Goal: Task Accomplishment & Management: Use online tool/utility

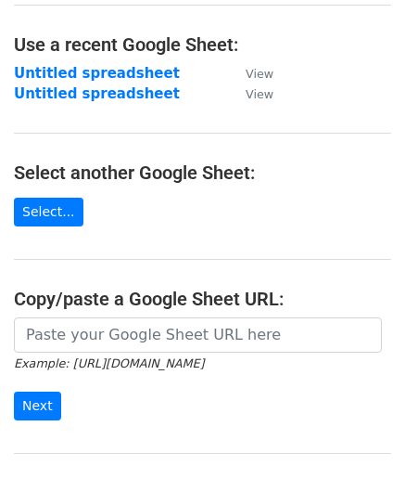
scroll to position [93, 0]
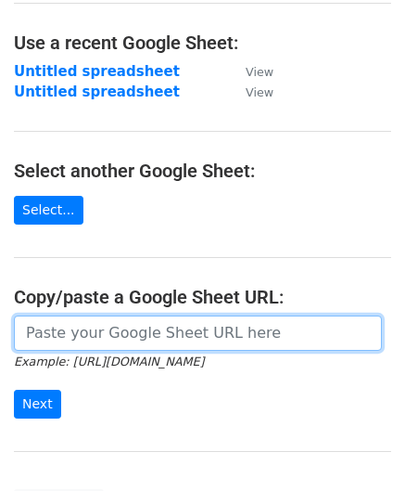
click at [85, 336] on input "url" at bounding box center [198, 332] width 368 height 35
paste input "[URL][DOMAIN_NAME]"
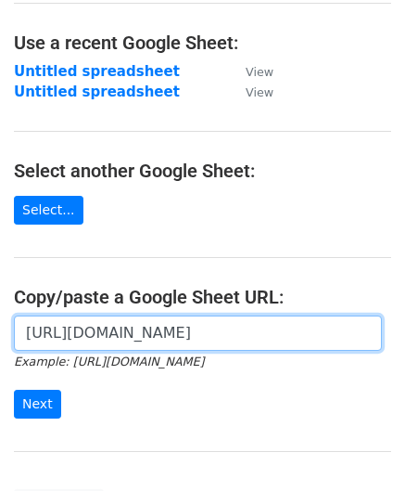
scroll to position [0, 394]
type input "[URL][DOMAIN_NAME]"
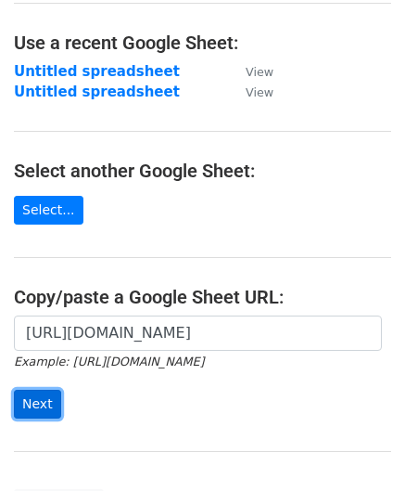
click at [35, 394] on input "Next" at bounding box center [37, 403] width 47 height 29
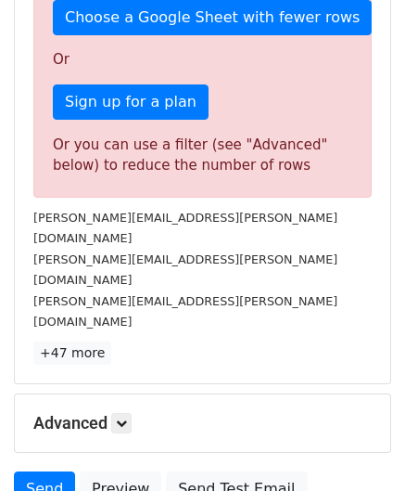
scroll to position [626, 0]
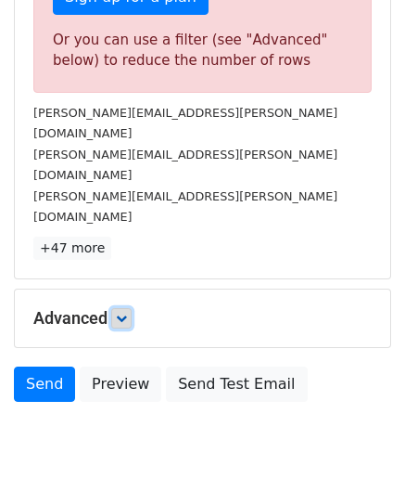
click at [126, 313] on icon at bounding box center [121, 318] width 11 height 11
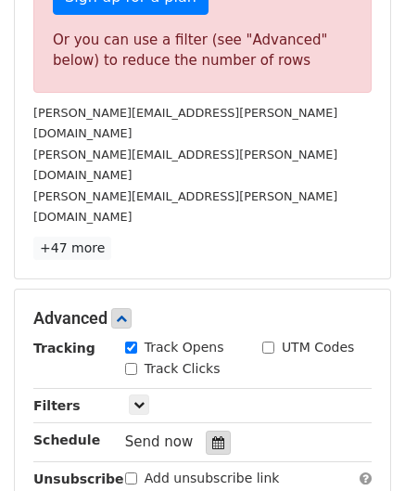
click at [213, 436] on icon at bounding box center [218, 442] width 12 height 13
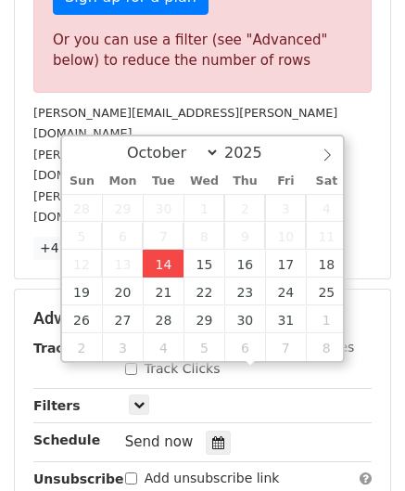
type input "2025-10-14 12:00"
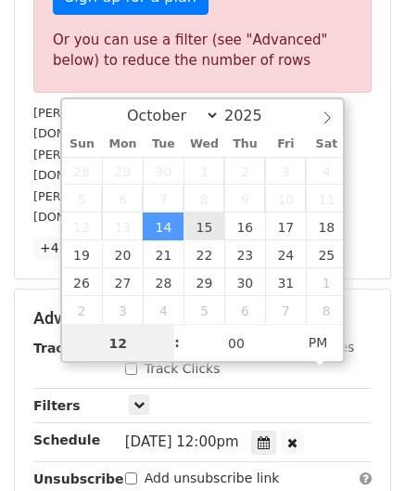
paste input "4"
type input "4"
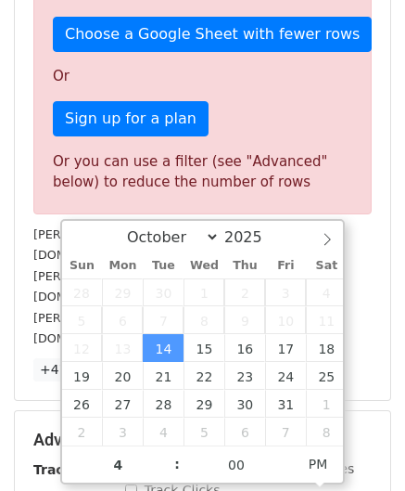
type input "2025-10-14 16:00"
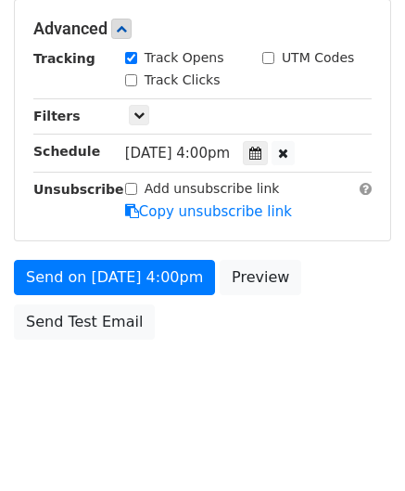
scroll to position [850, 0]
